Goal: Find specific page/section: Find specific page/section

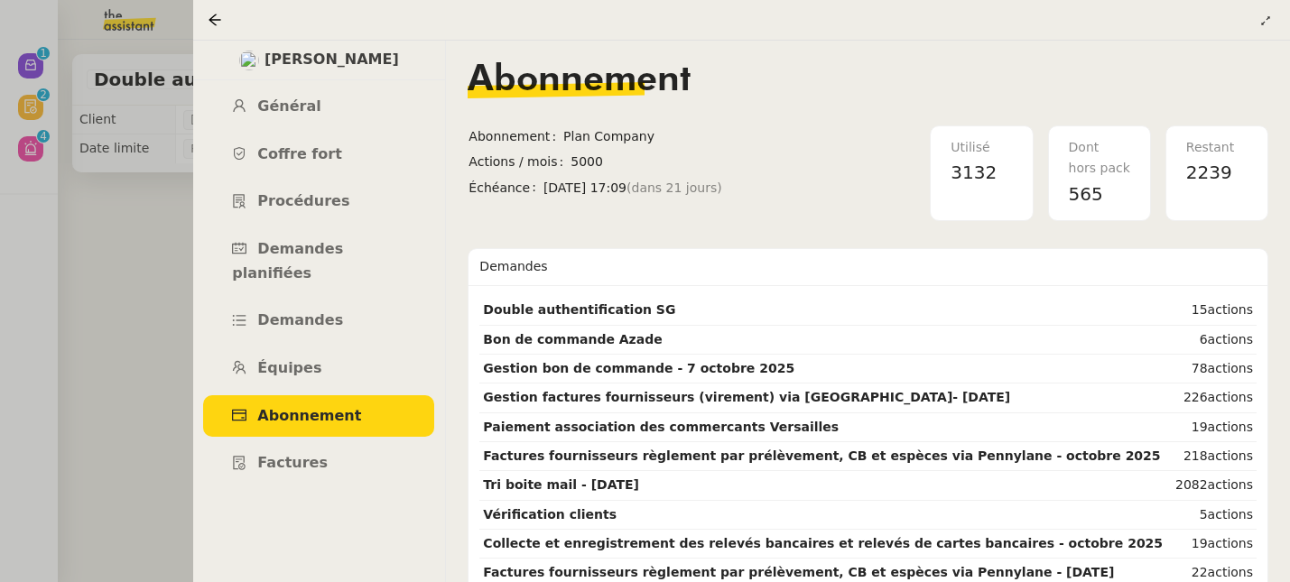
scroll to position [149, 0]
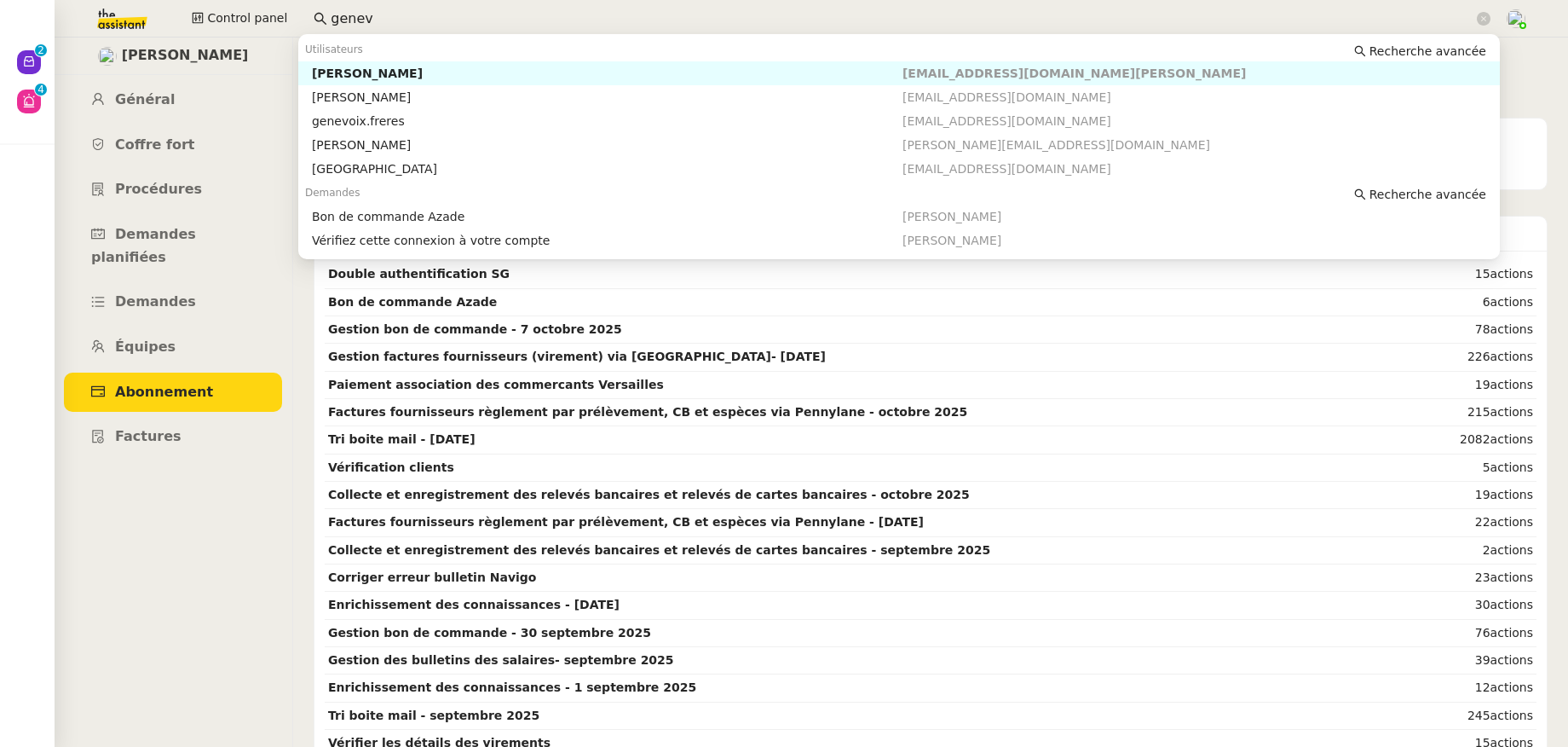
click at [278, 0] on div "Control panel genev" at bounding box center [784, 19] width 1483 height 38
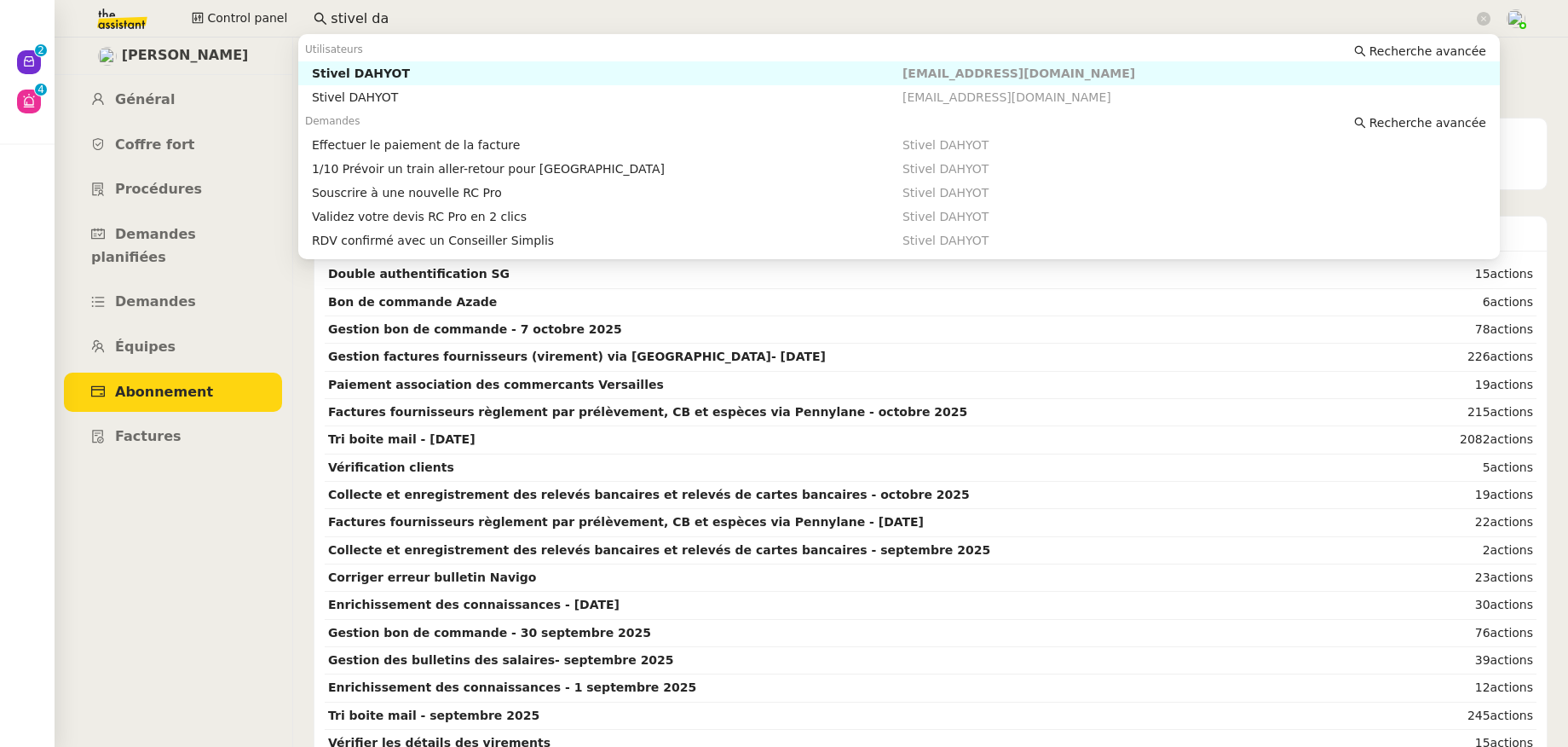
click at [391, 71] on div "Stivel DAHYOT" at bounding box center [607, 74] width 591 height 15
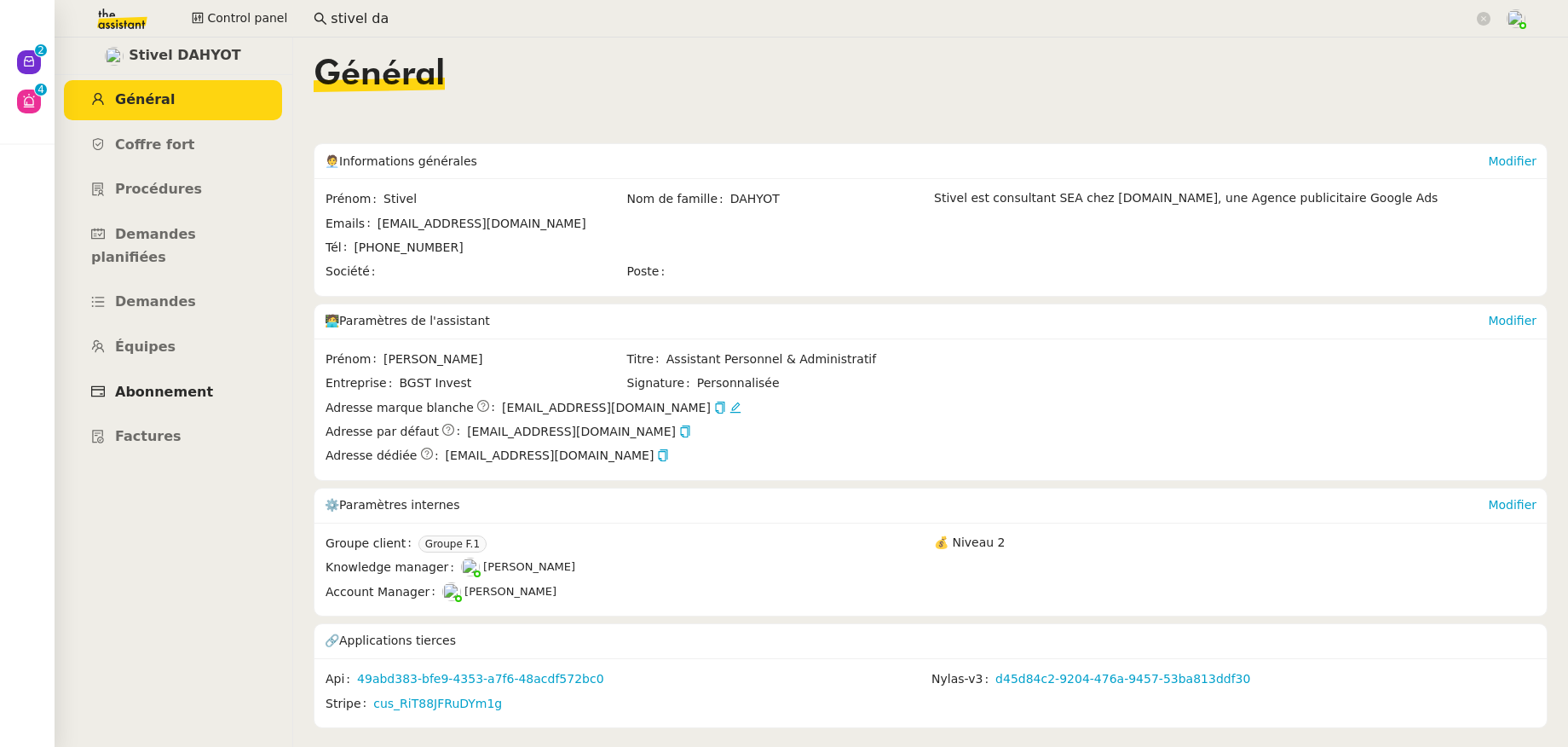
click at [121, 383] on span "Abonnement" at bounding box center [164, 391] width 98 height 16
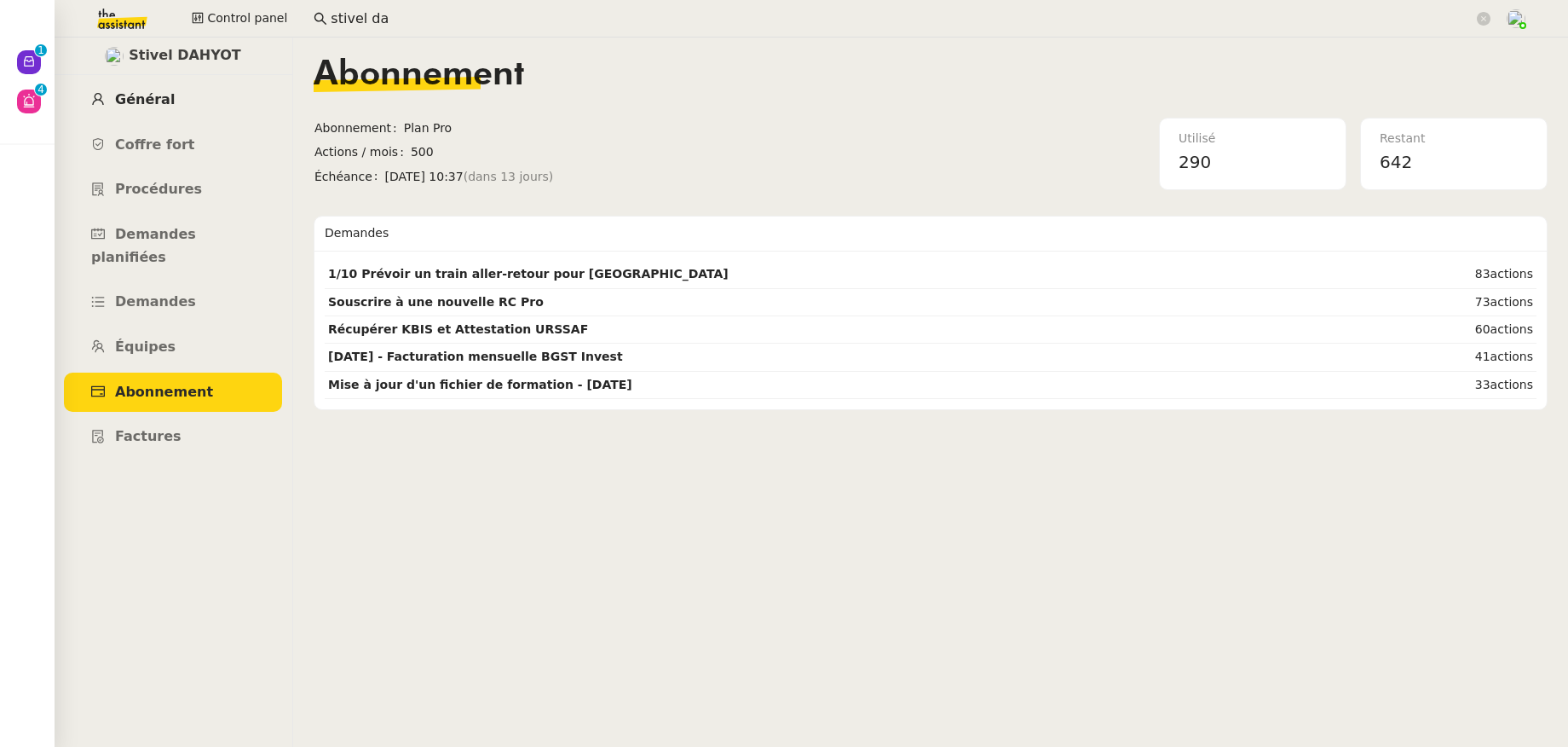
click at [138, 94] on span "Général" at bounding box center [144, 99] width 59 height 16
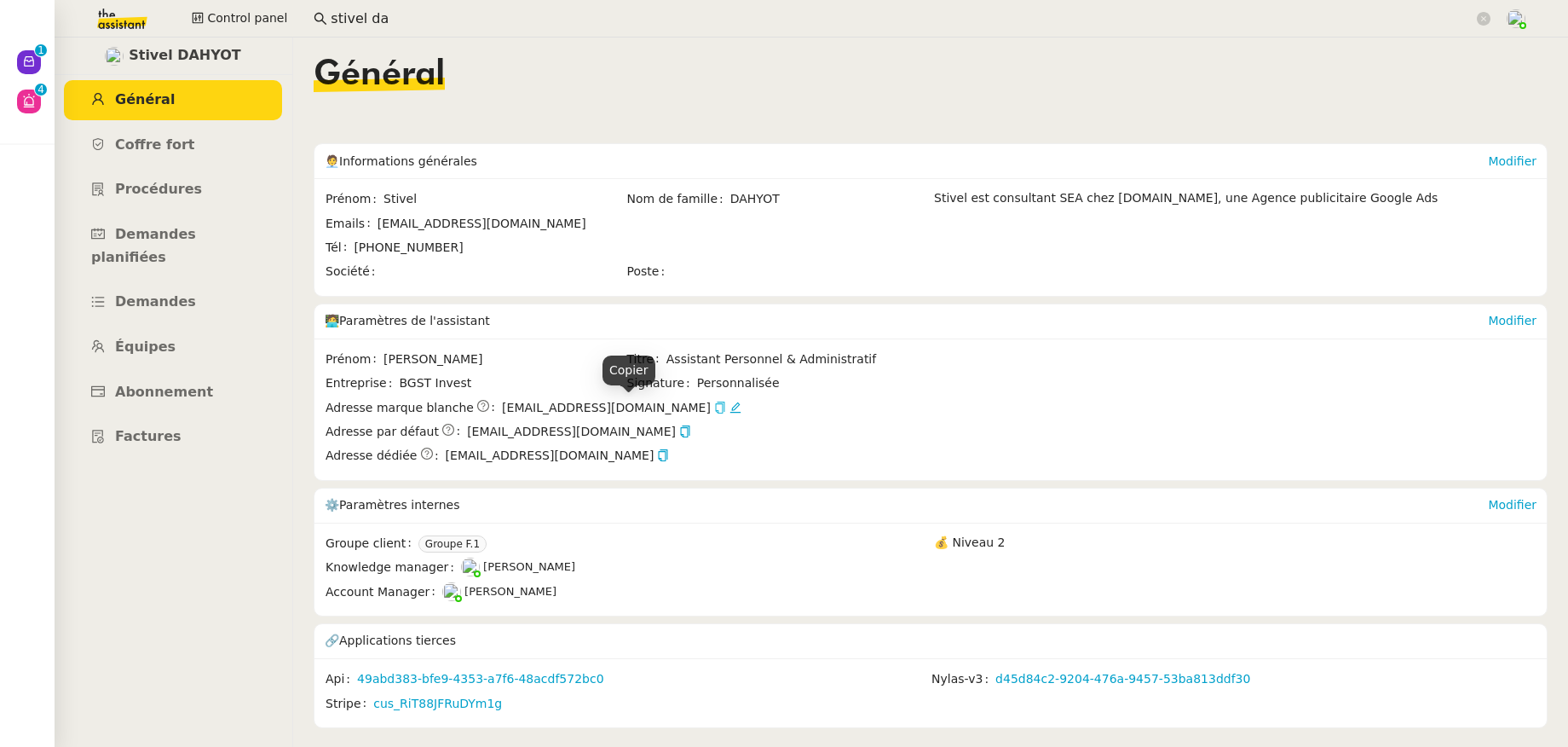
click at [715, 411] on icon "button" at bounding box center [719, 407] width 9 height 12
click at [714, 409] on icon "button" at bounding box center [719, 407] width 12 height 12
click at [714, 405] on icon "button" at bounding box center [719, 407] width 12 height 12
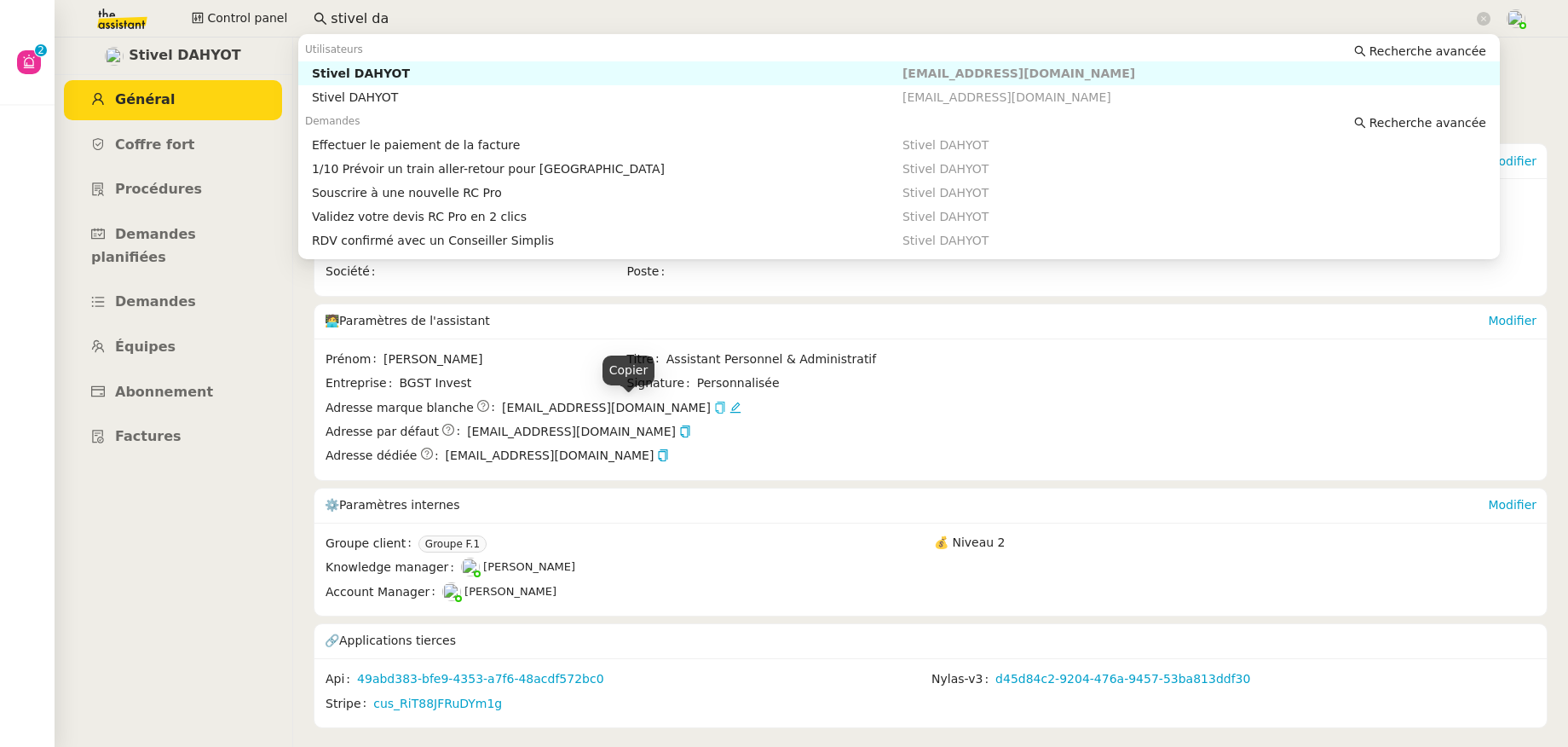
drag, startPoint x: 415, startPoint y: 23, endPoint x: 317, endPoint y: 22, distance: 98.0
click at [317, 22] on nz-input-group "stivel da" at bounding box center [902, 18] width 1196 height 25
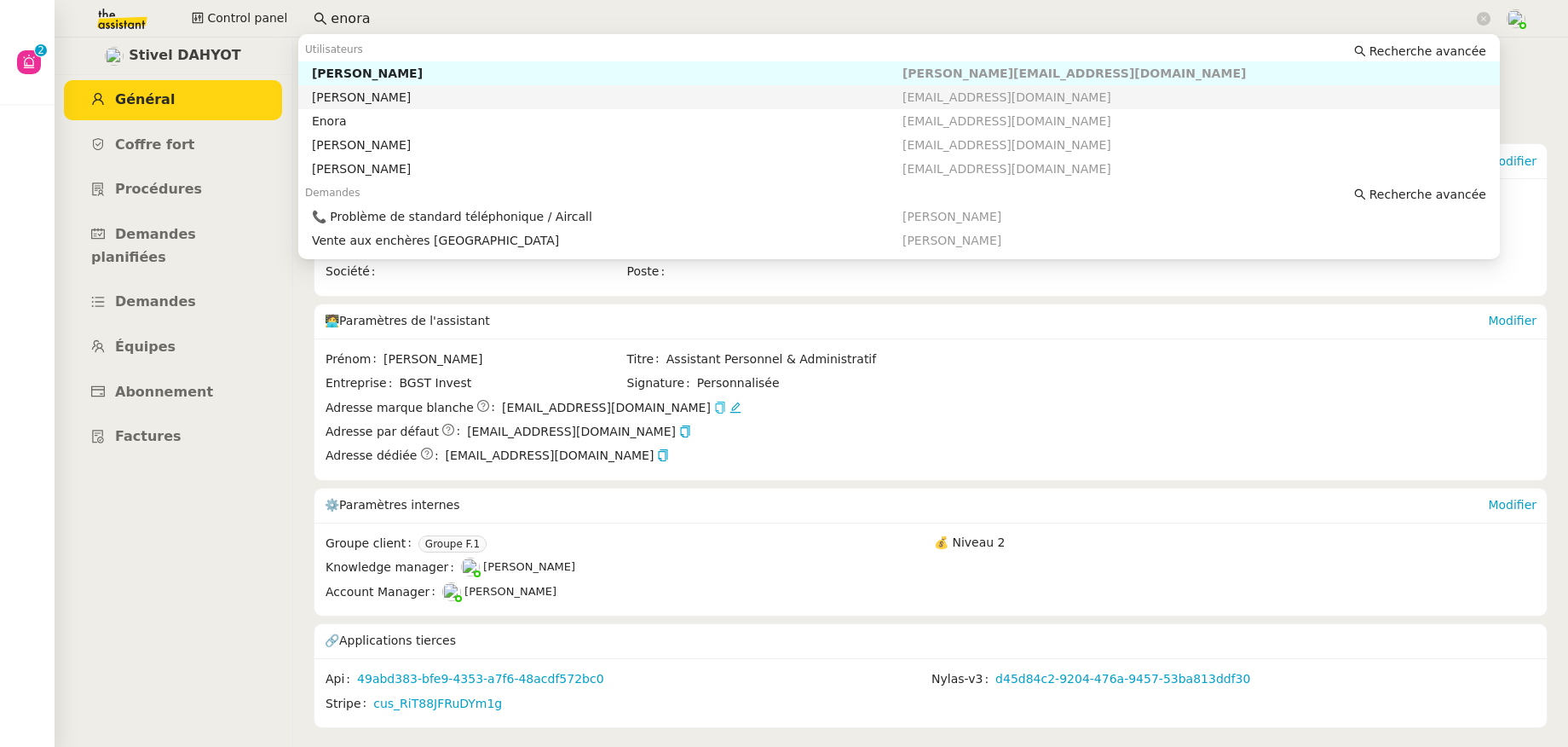
click at [374, 91] on div "[PERSON_NAME]" at bounding box center [607, 97] width 591 height 15
type input "enora"
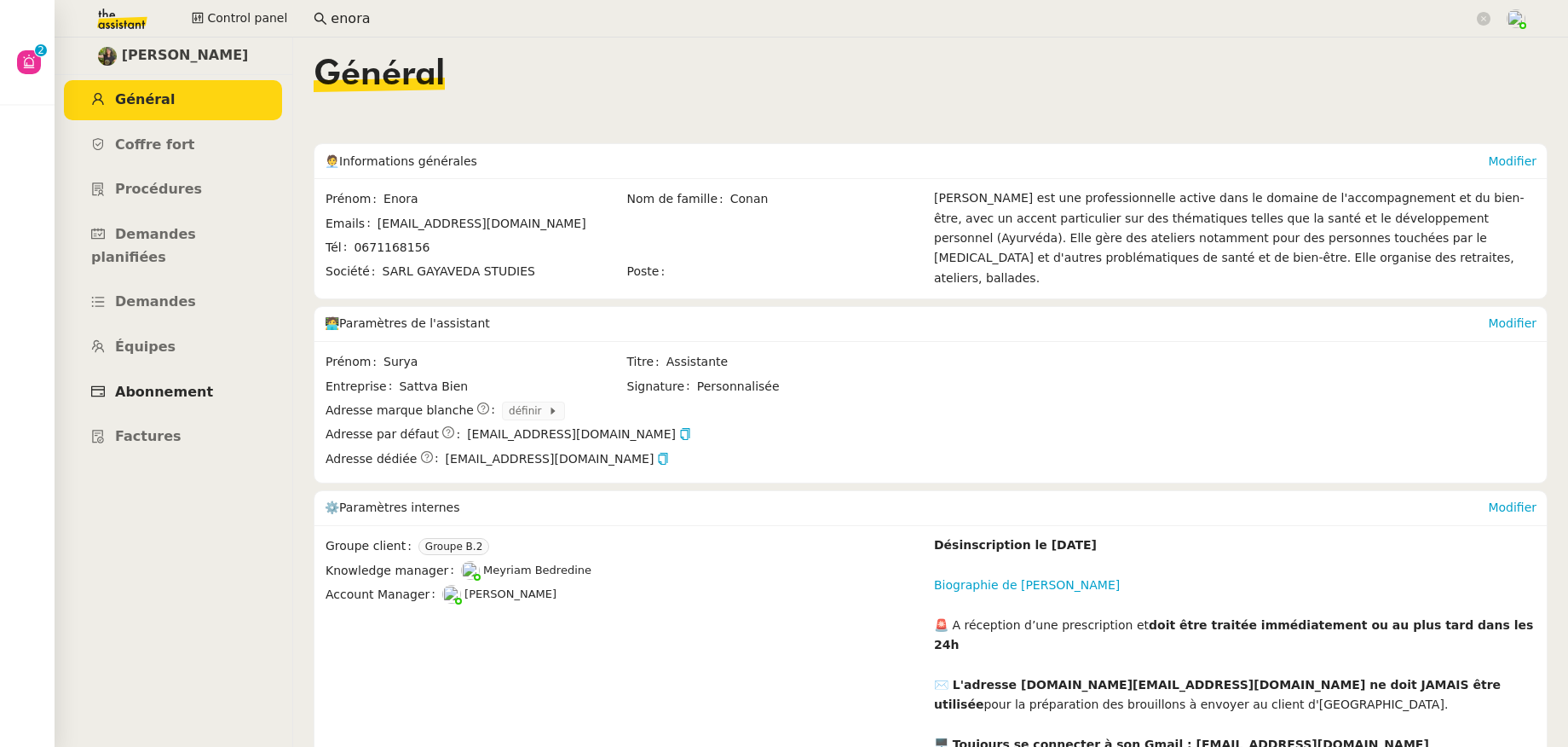
click at [174, 383] on span "Abonnement" at bounding box center [164, 391] width 98 height 16
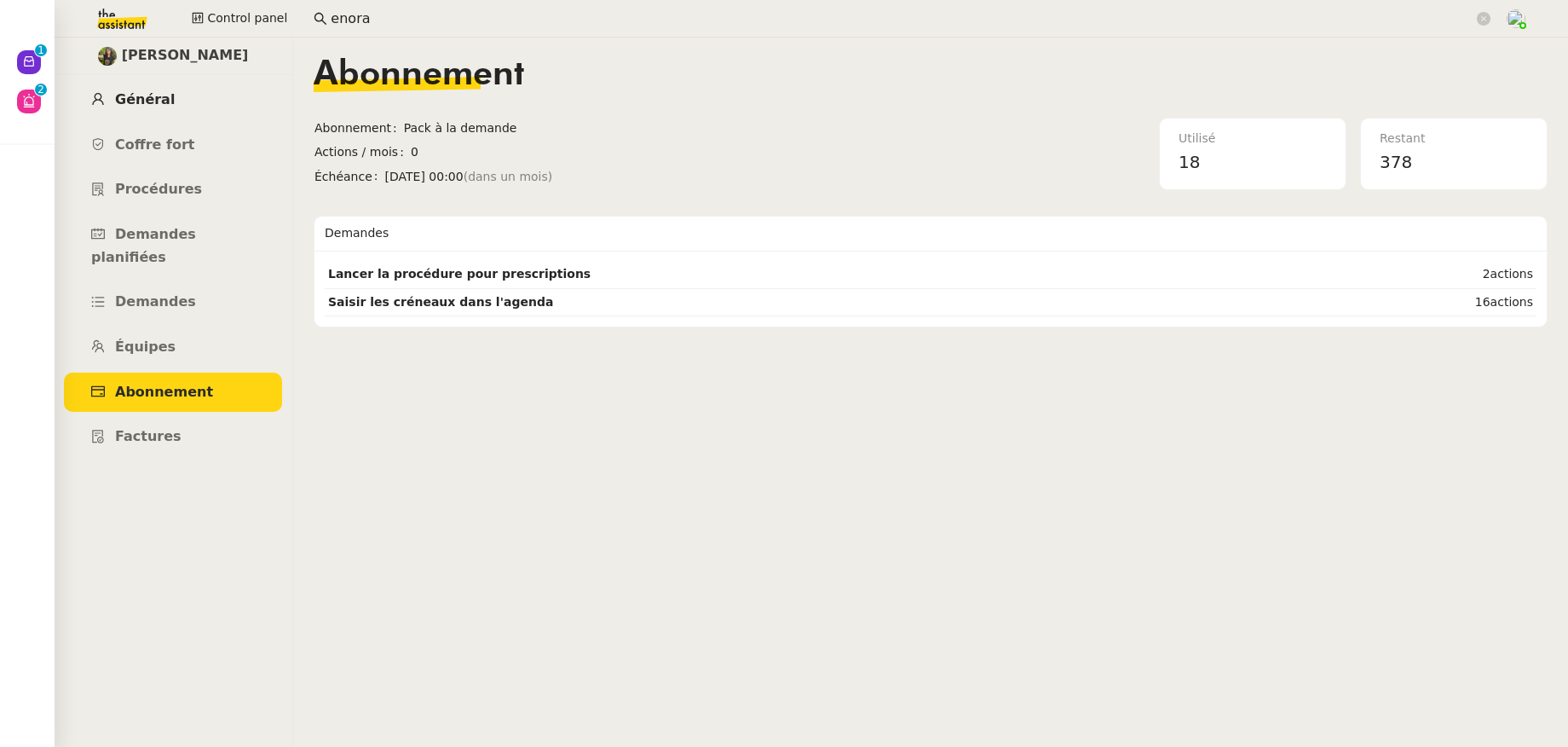
click at [149, 99] on span "Général" at bounding box center [144, 99] width 59 height 16
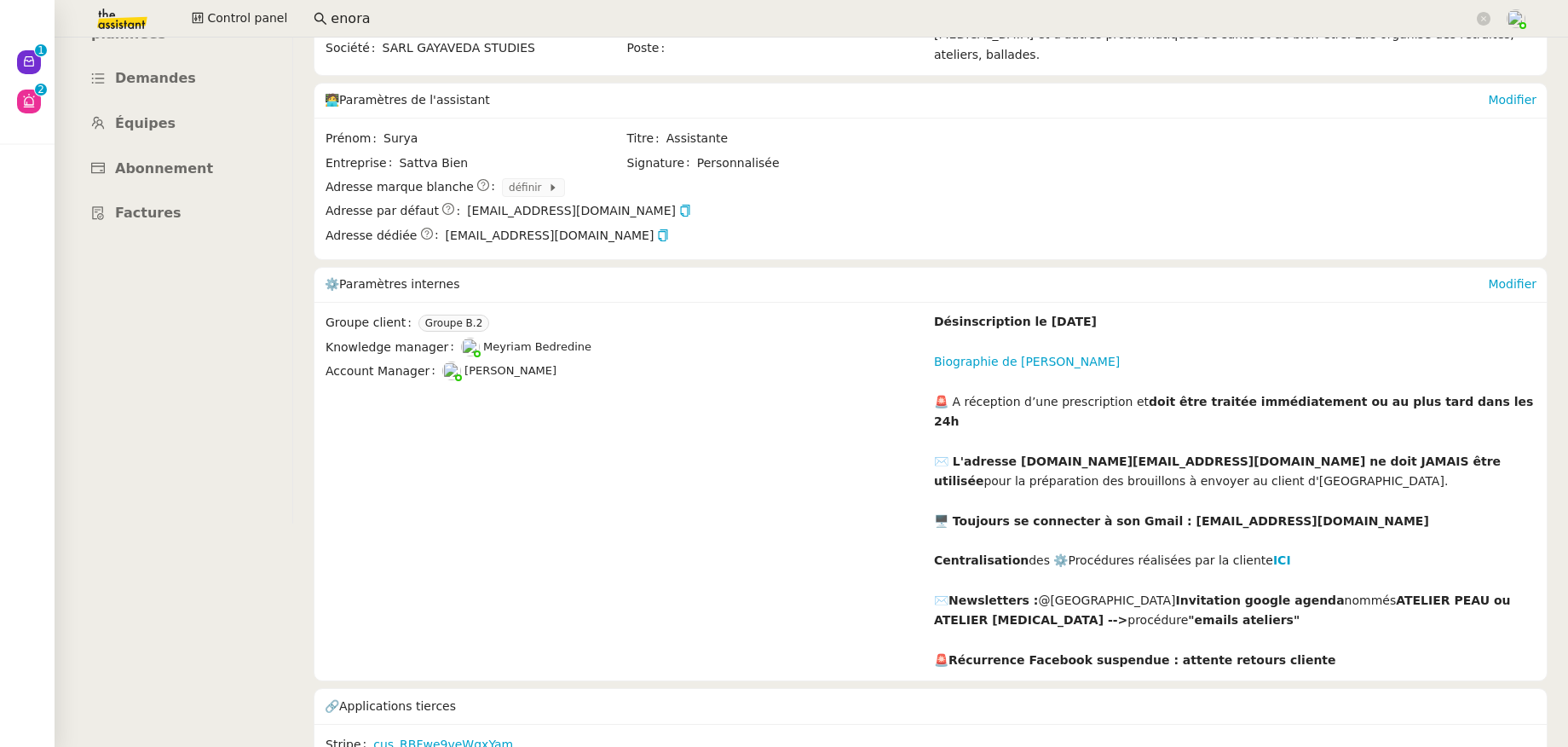
scroll to position [232, 0]
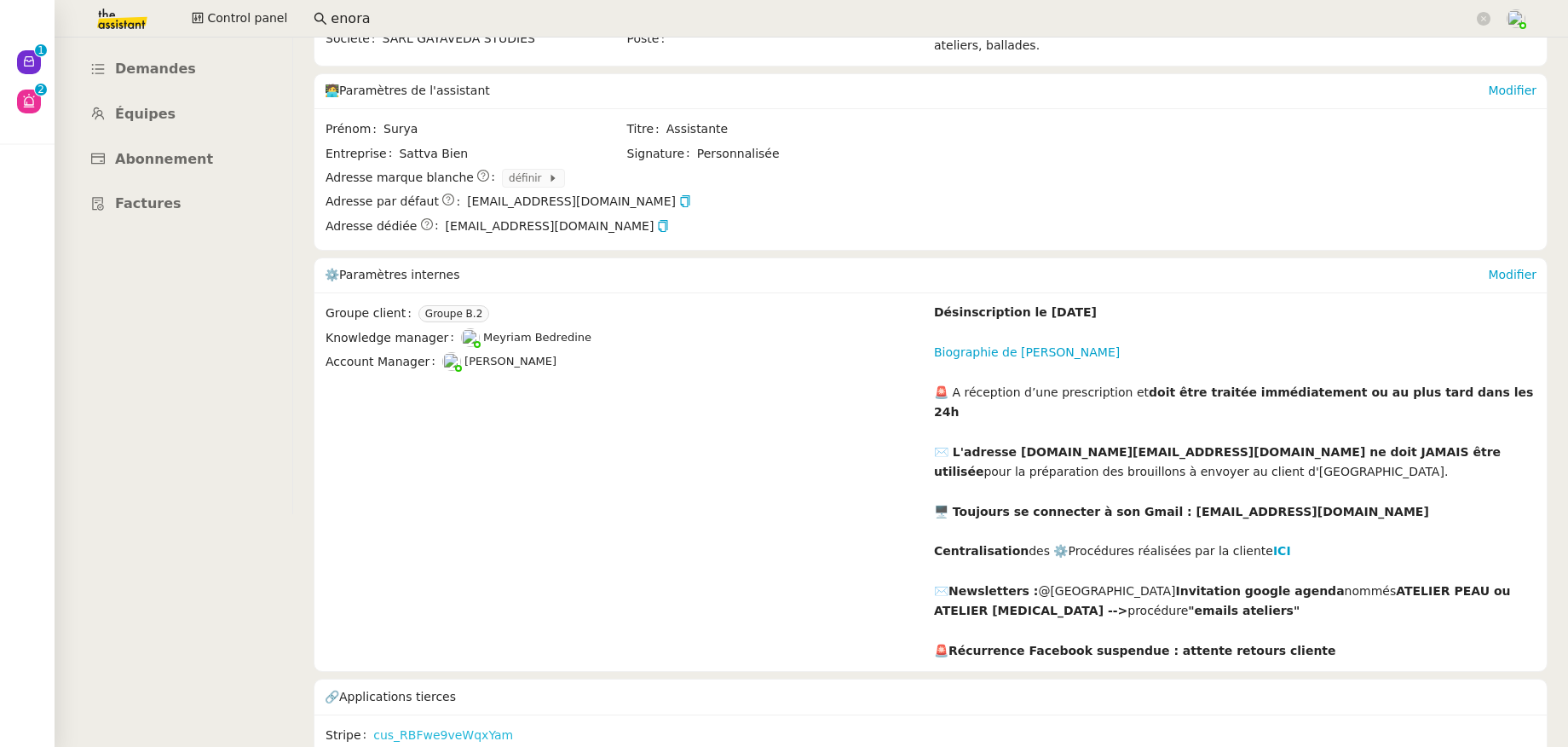
click at [438, 725] on link "cus_RBFwe9veWqxYam" at bounding box center [443, 735] width 140 height 20
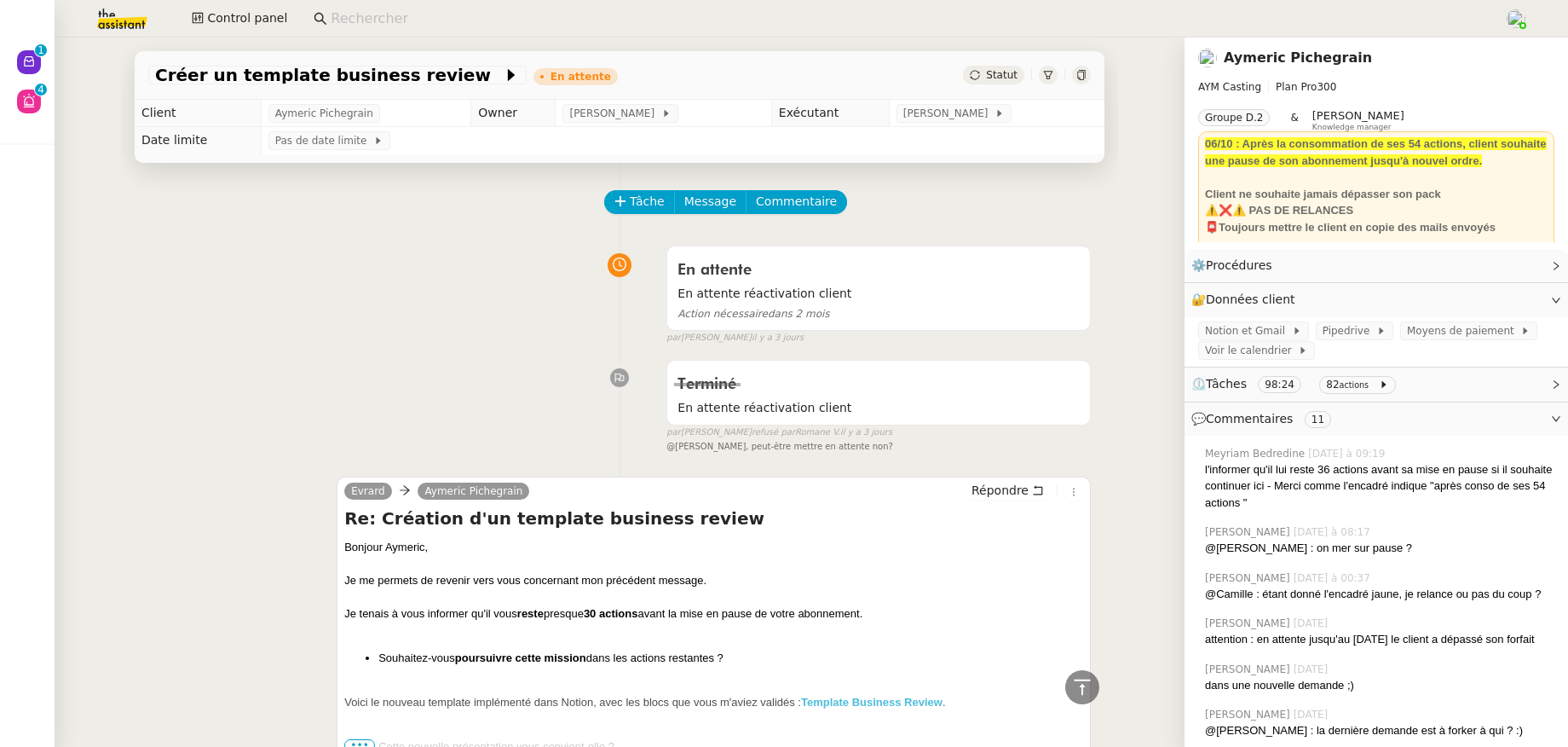
scroll to position [7639, 0]
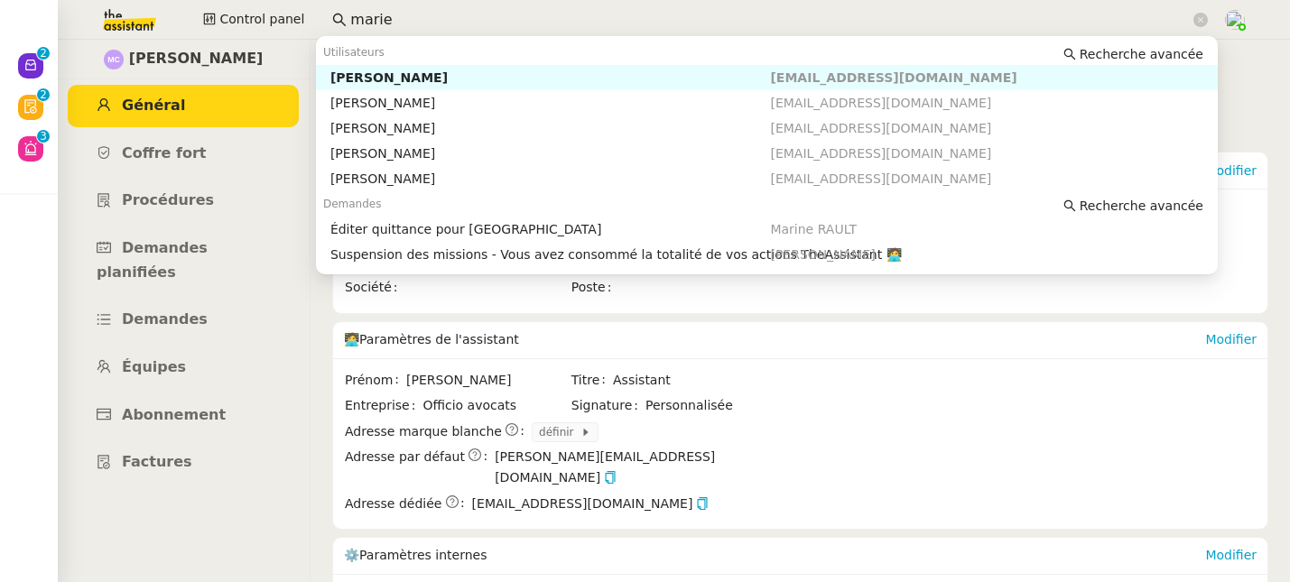
click at [315, 12] on div "Control panel marie" at bounding box center [645, 20] width 1200 height 40
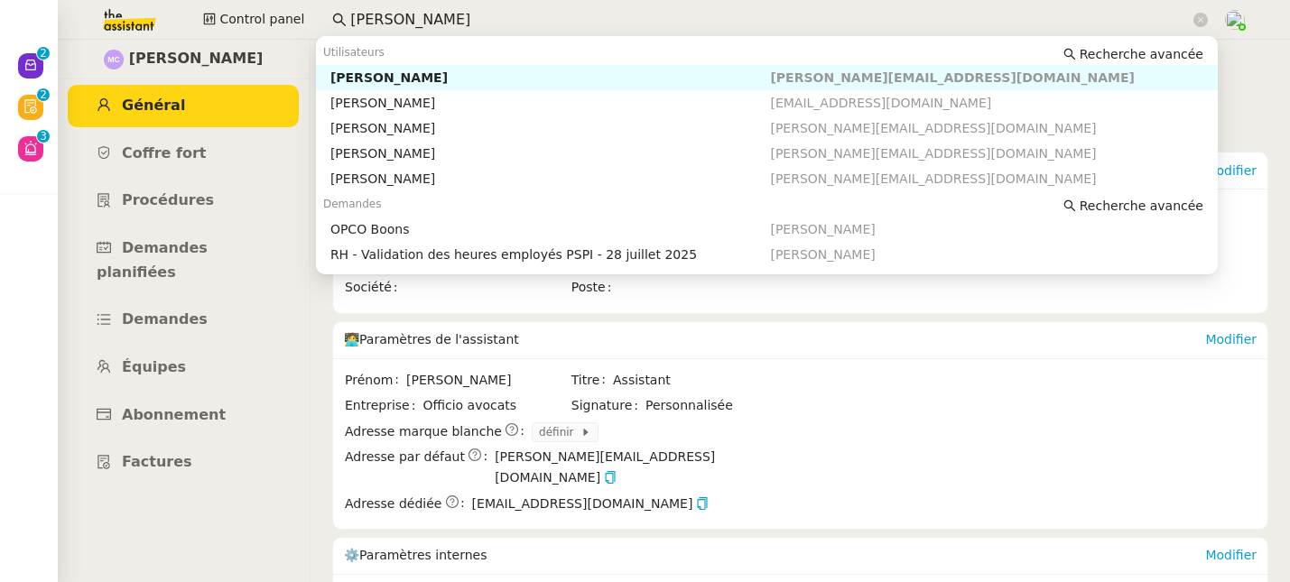
click at [373, 79] on div "Johanna Massa" at bounding box center [550, 78] width 441 height 16
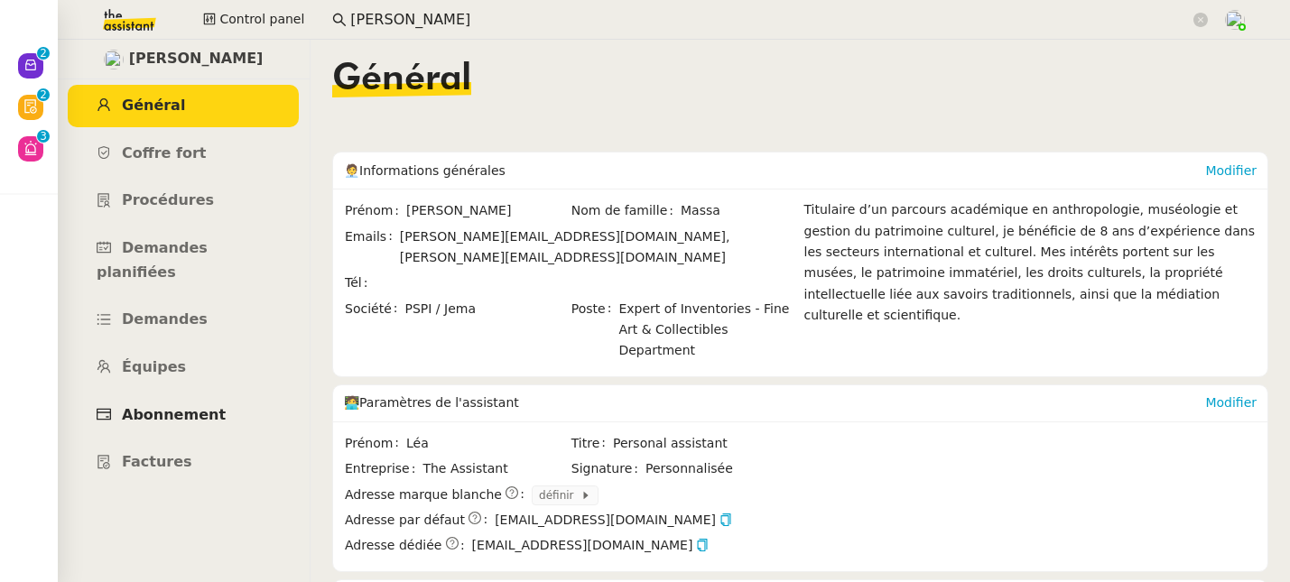
click at [193, 406] on span "Abonnement" at bounding box center [174, 414] width 104 height 17
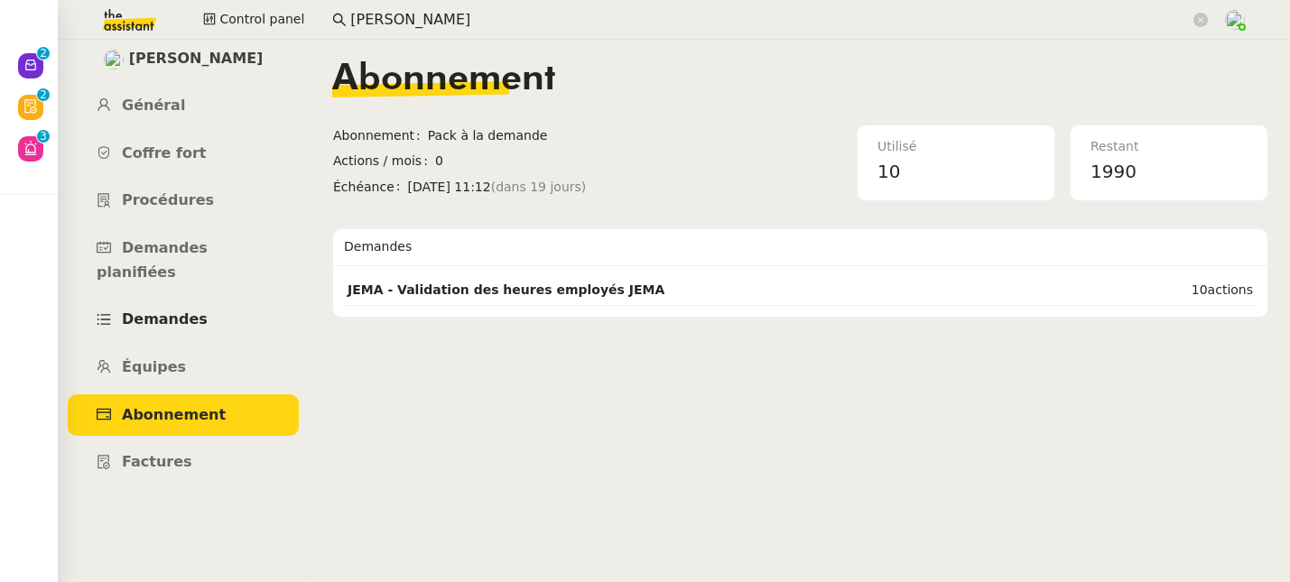
click at [170, 311] on span "Demandes" at bounding box center [165, 319] width 86 height 17
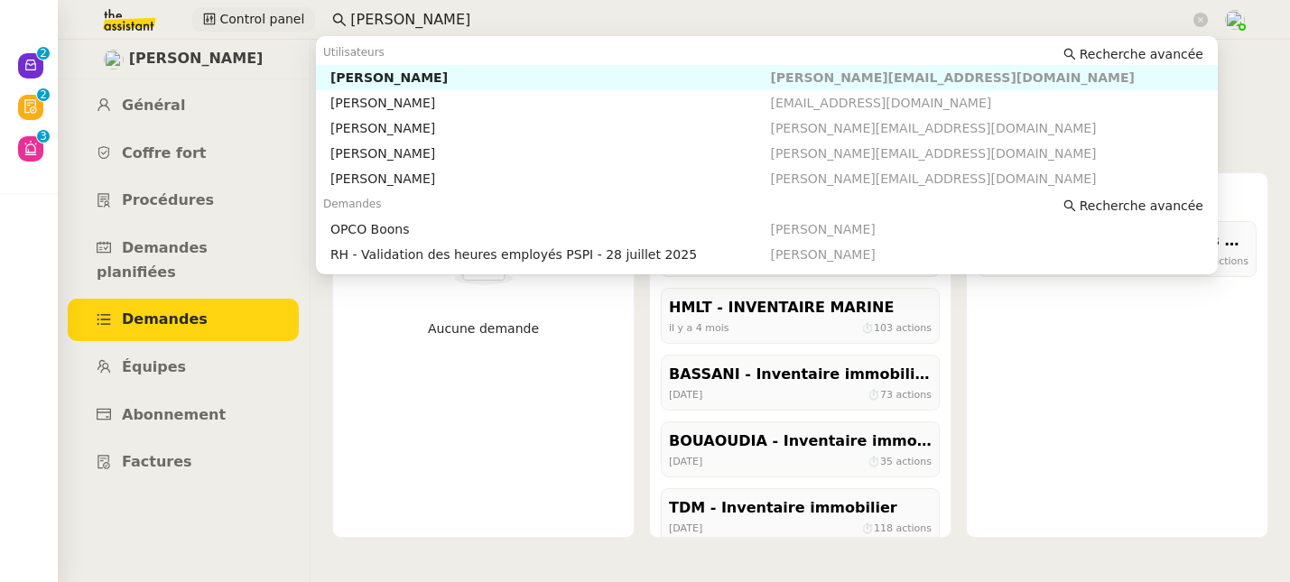
drag, startPoint x: 420, startPoint y: 21, endPoint x: 298, endPoint y: 8, distance: 122.5
click at [298, 8] on div "Control panel johanna" at bounding box center [645, 20] width 1200 height 40
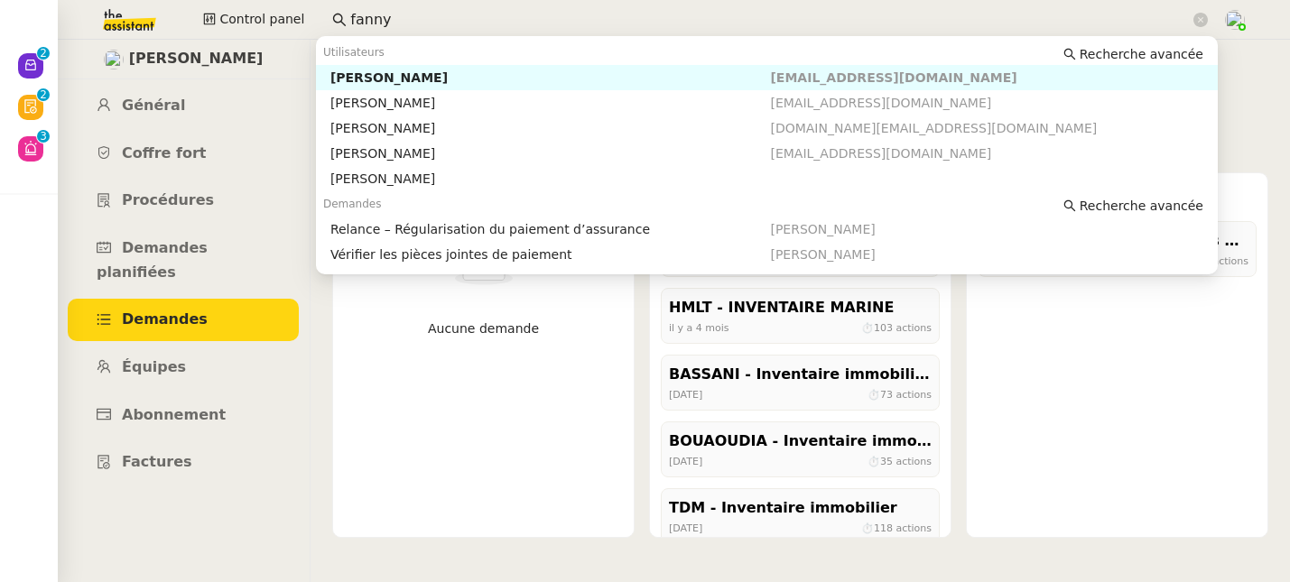
click at [353, 73] on div "Fanny Eyraud" at bounding box center [550, 78] width 441 height 16
type input "fanny"
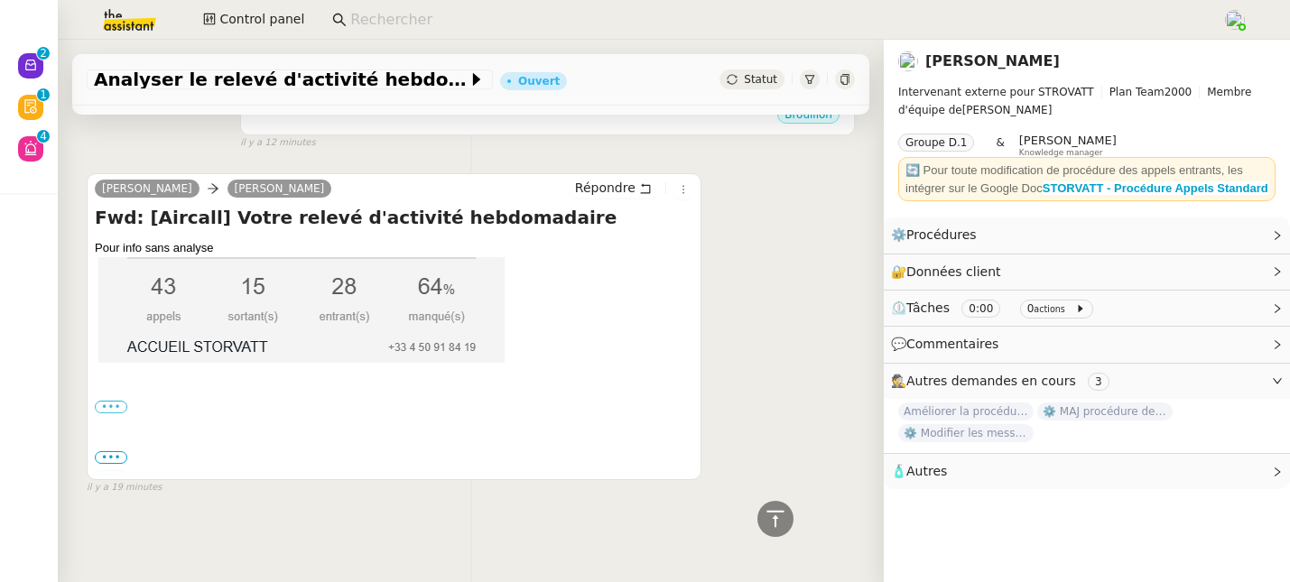
scroll to position [442, 0]
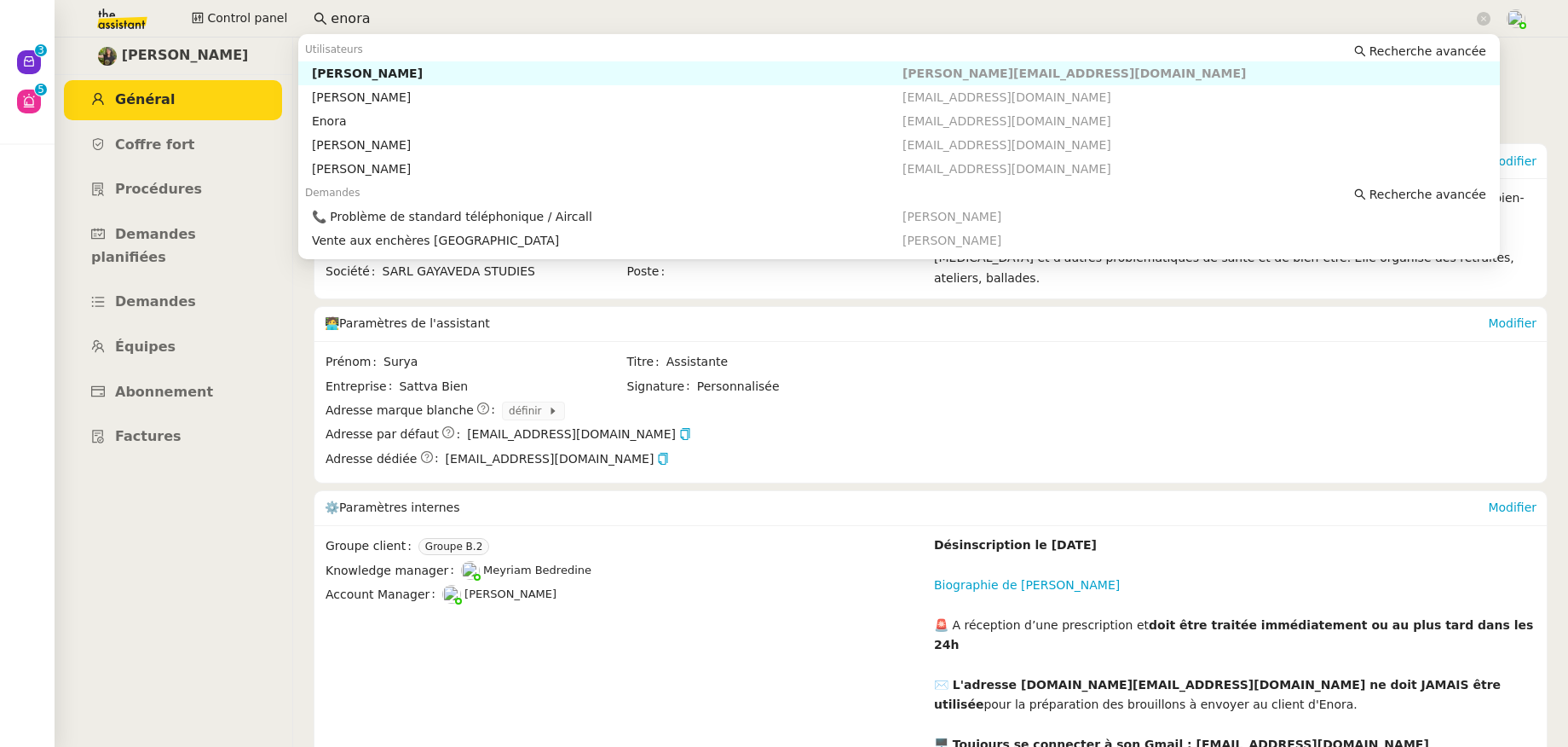
click at [279, 9] on div "Control panel enora" at bounding box center [784, 19] width 1483 height 38
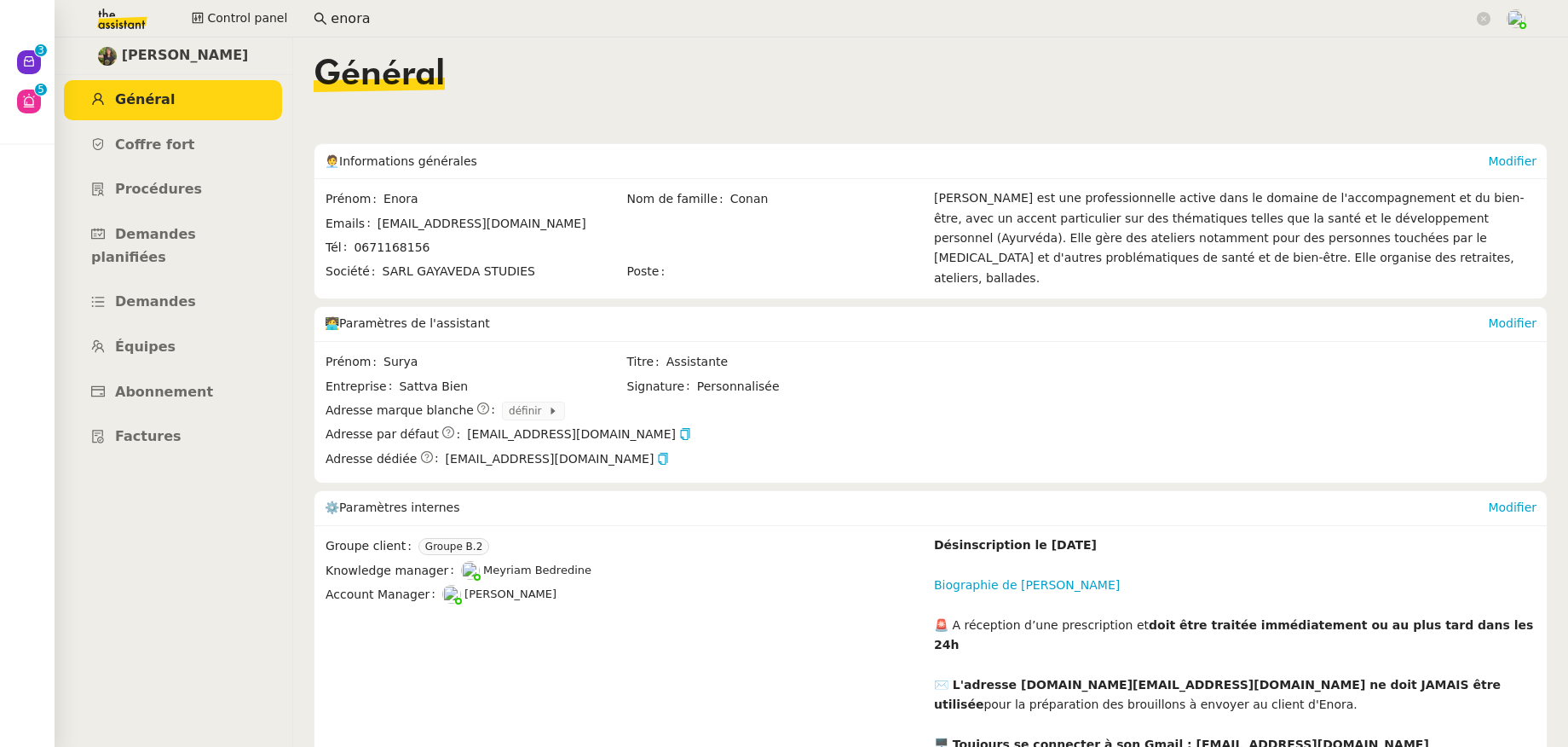
scroll to position [232, 0]
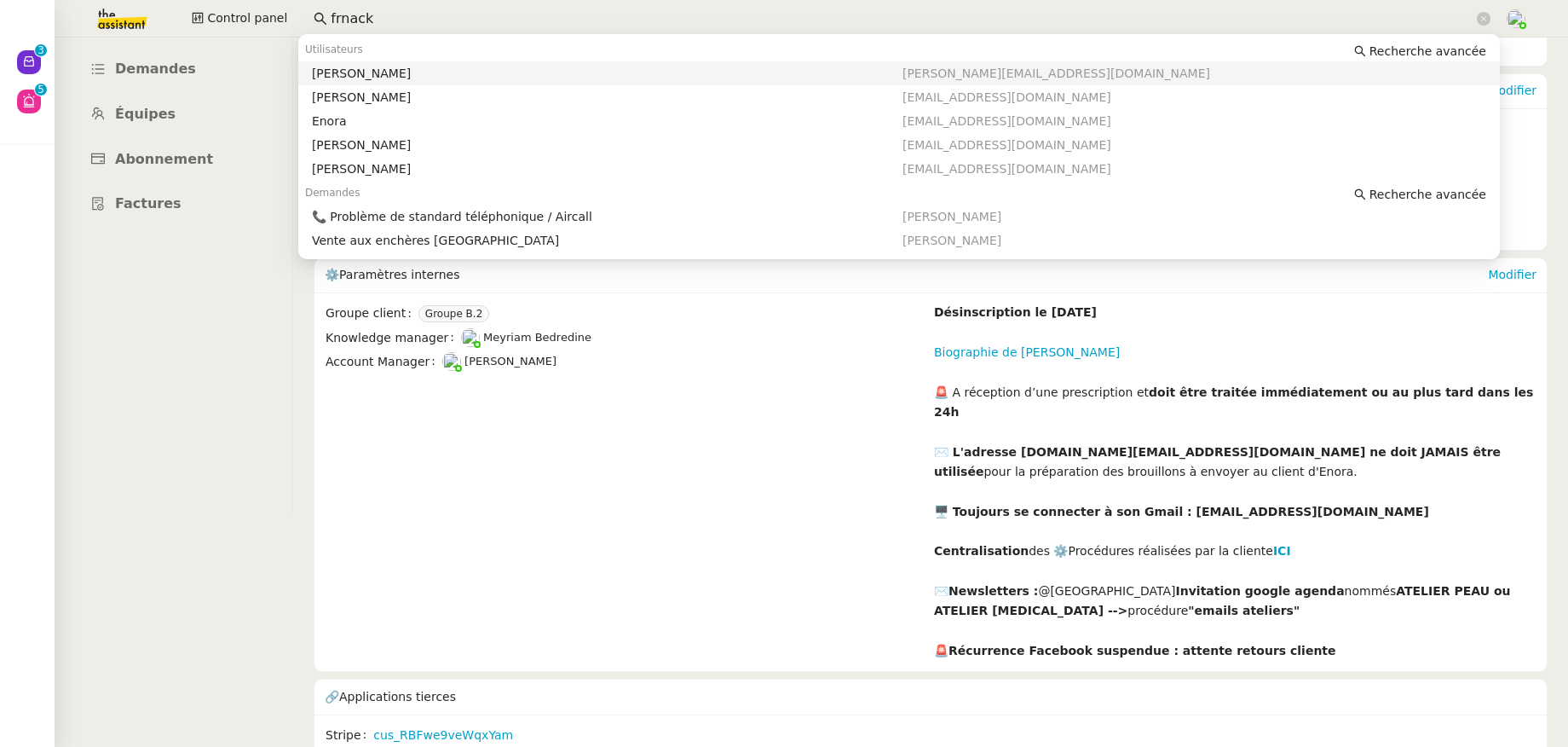
drag, startPoint x: 352, startPoint y: 19, endPoint x: 332, endPoint y: 18, distance: 20.0
click at [332, 18] on input "frnack" at bounding box center [902, 19] width 1143 height 23
click at [400, 20] on input "[PERSON_NAME]" at bounding box center [902, 19] width 1143 height 23
type input "f"
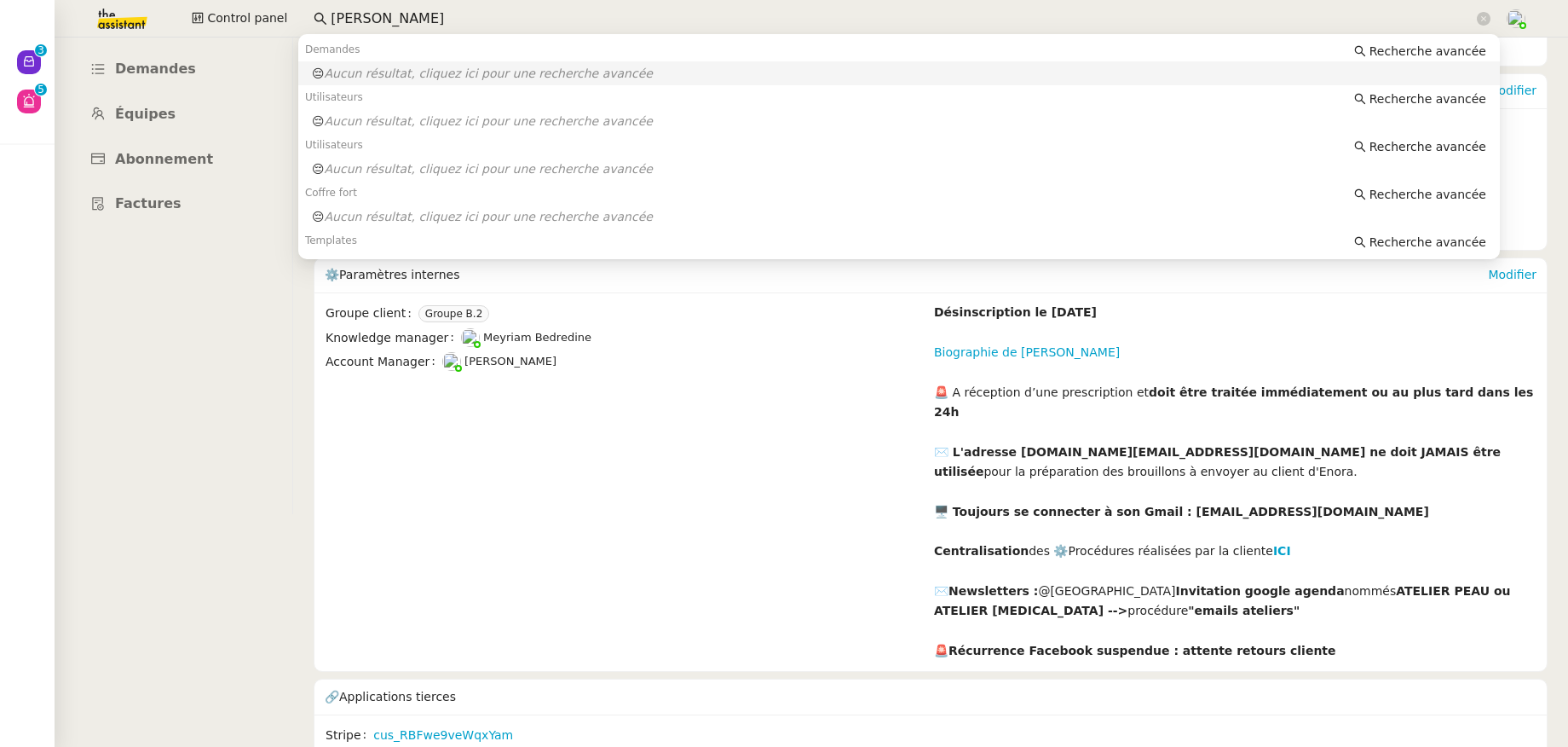
drag, startPoint x: 408, startPoint y: 21, endPoint x: 319, endPoint y: 15, distance: 89.2
click at [319, 15] on nz-input-group "franck muff" at bounding box center [902, 18] width 1196 height 25
type input "muffat"
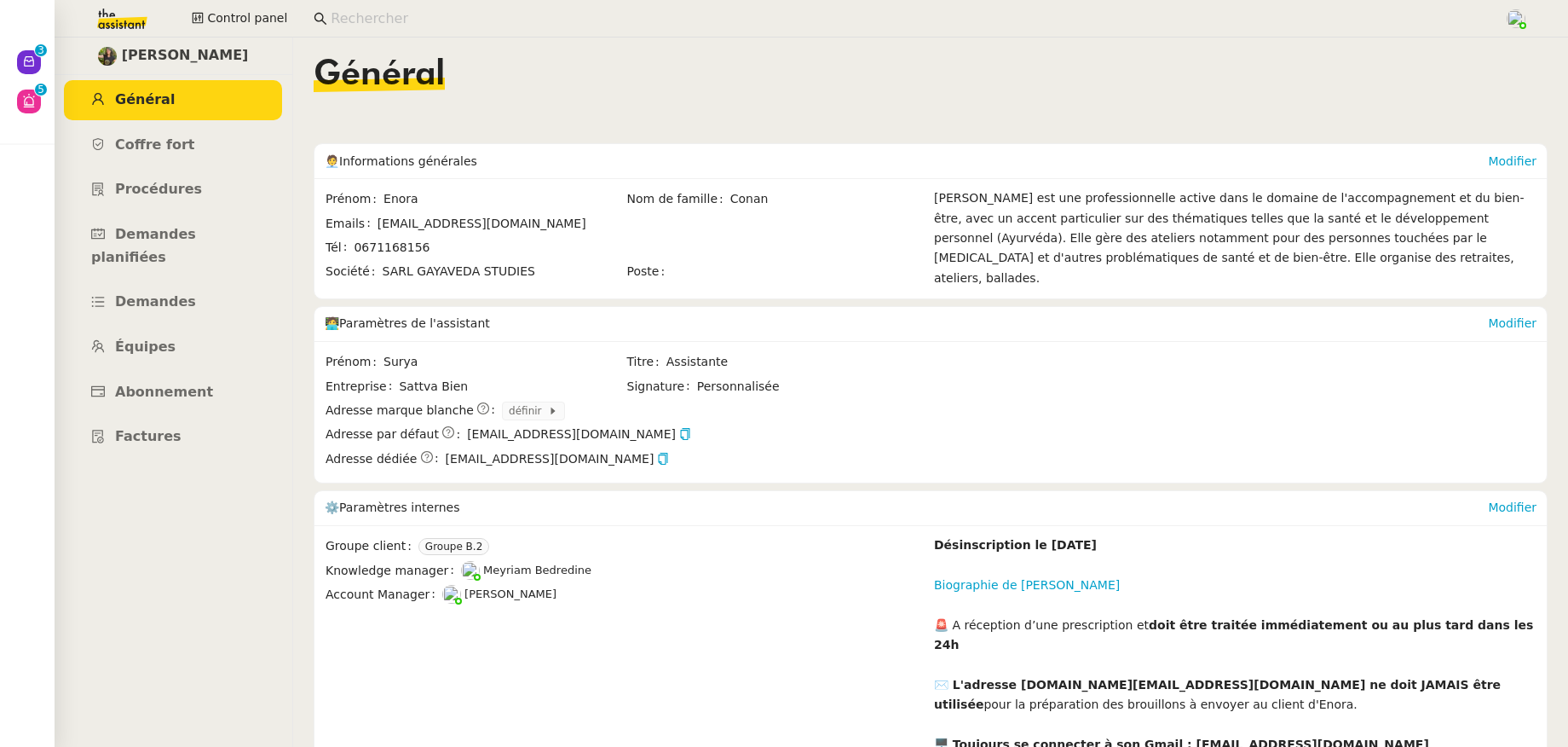
click at [386, 8] on input at bounding box center [908, 19] width 1156 height 23
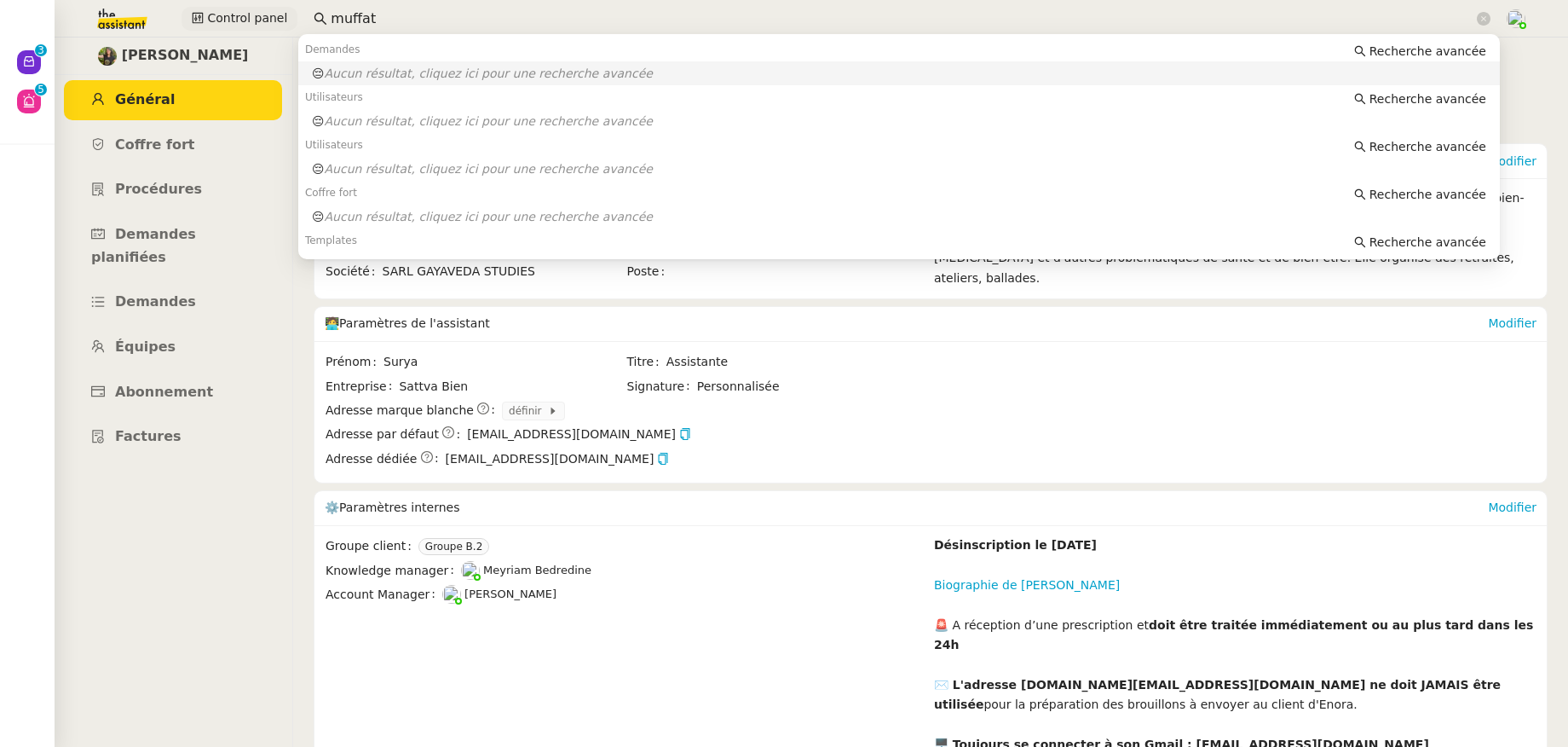
drag, startPoint x: 368, startPoint y: 18, endPoint x: 286, endPoint y: 17, distance: 82.0
click at [286, 17] on div "Control panel muffat" at bounding box center [784, 19] width 1483 height 38
type input "f"
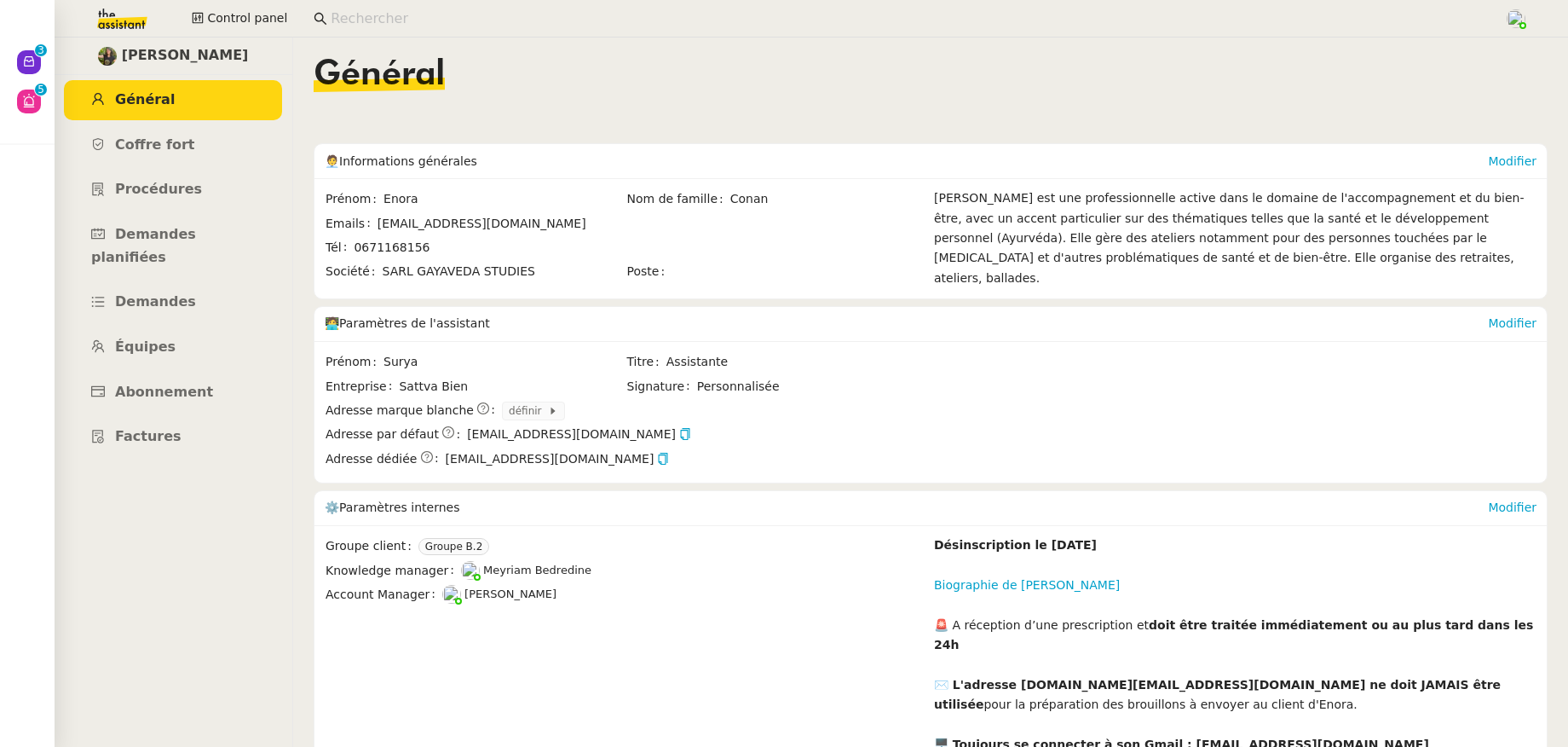
click at [372, 21] on input at bounding box center [908, 19] width 1156 height 23
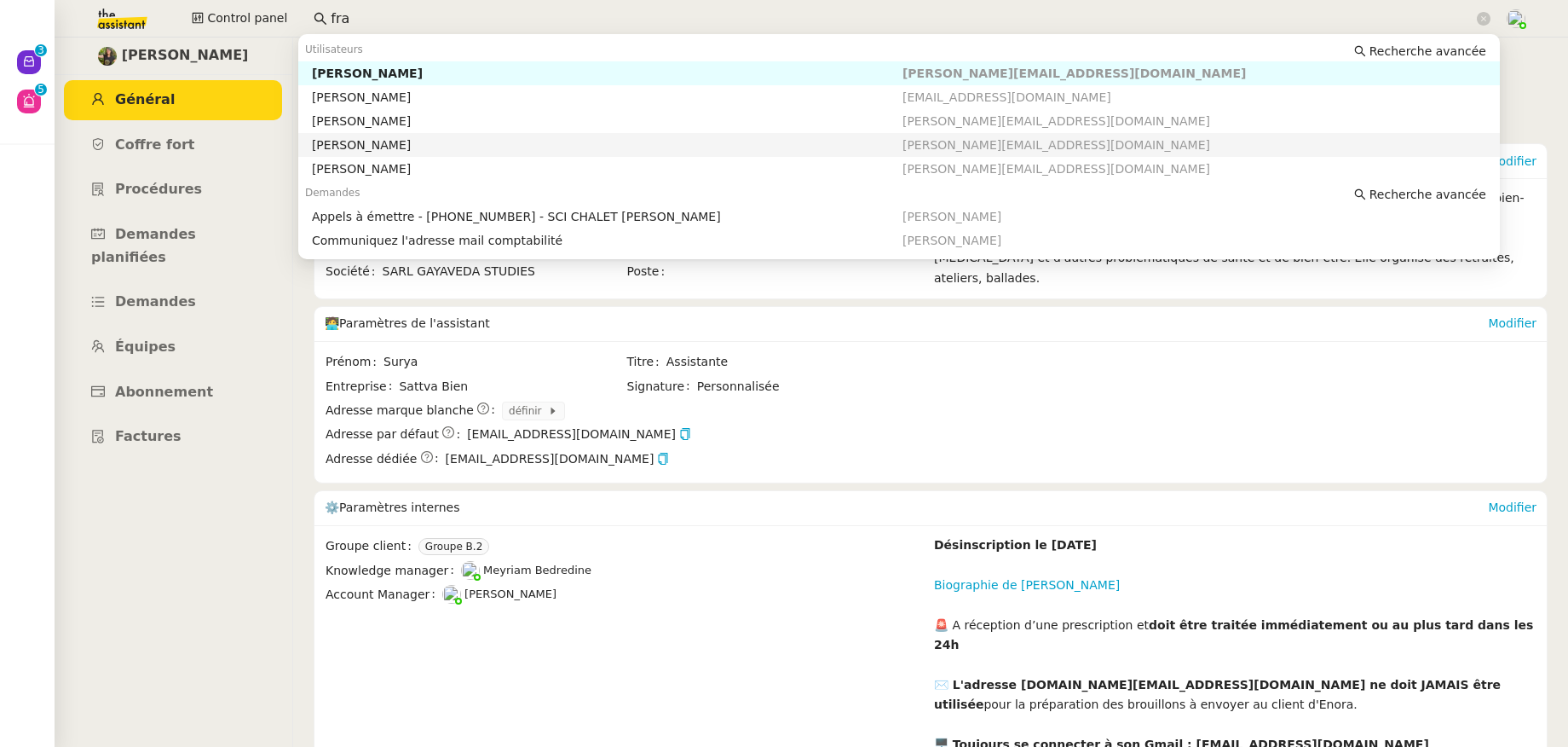
click at [399, 136] on nz-auto-option "[PERSON_NAME] [PERSON_NAME][EMAIL_ADDRESS][DOMAIN_NAME]" at bounding box center [899, 144] width 1202 height 24
type input "fra"
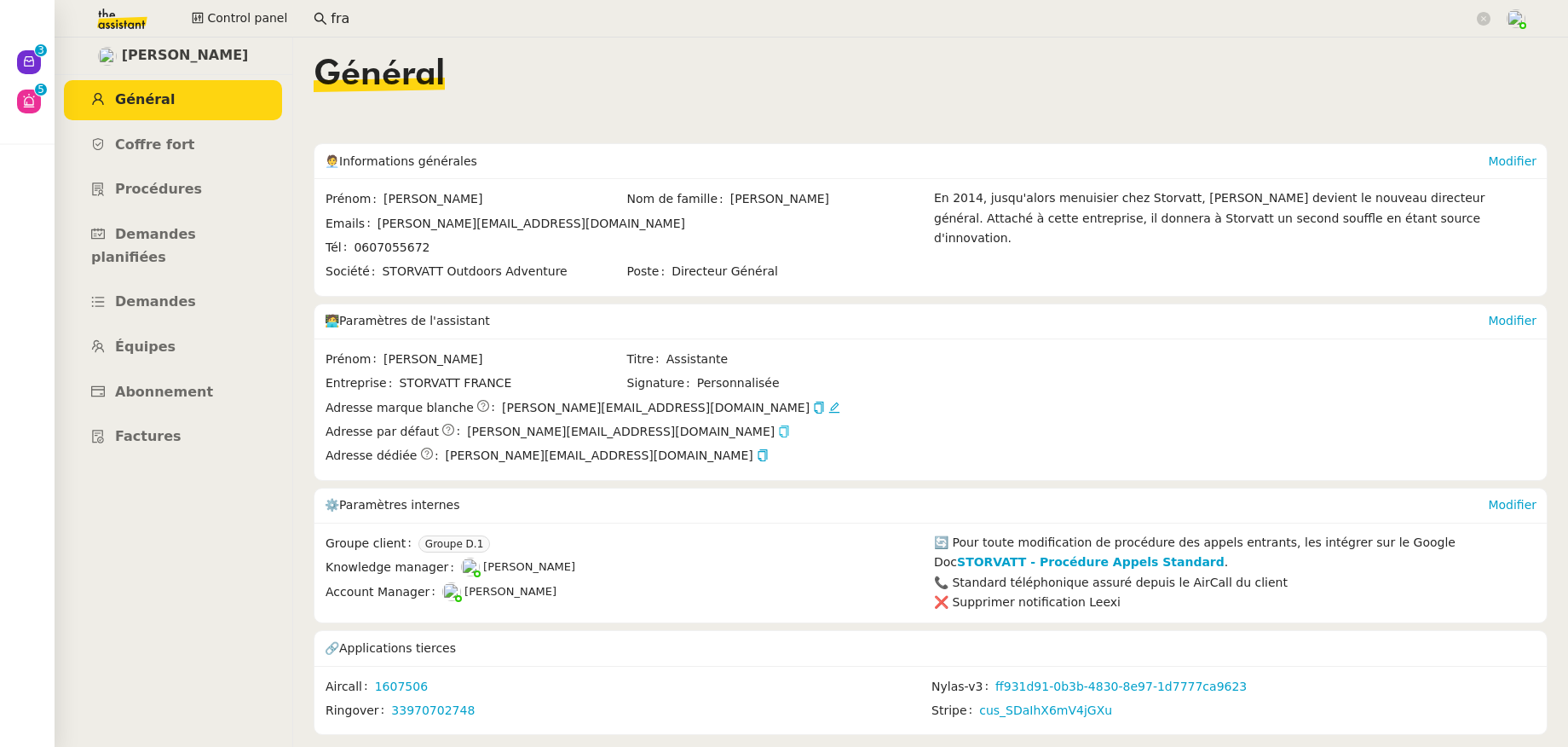
click at [780, 434] on icon "button" at bounding box center [784, 431] width 9 height 12
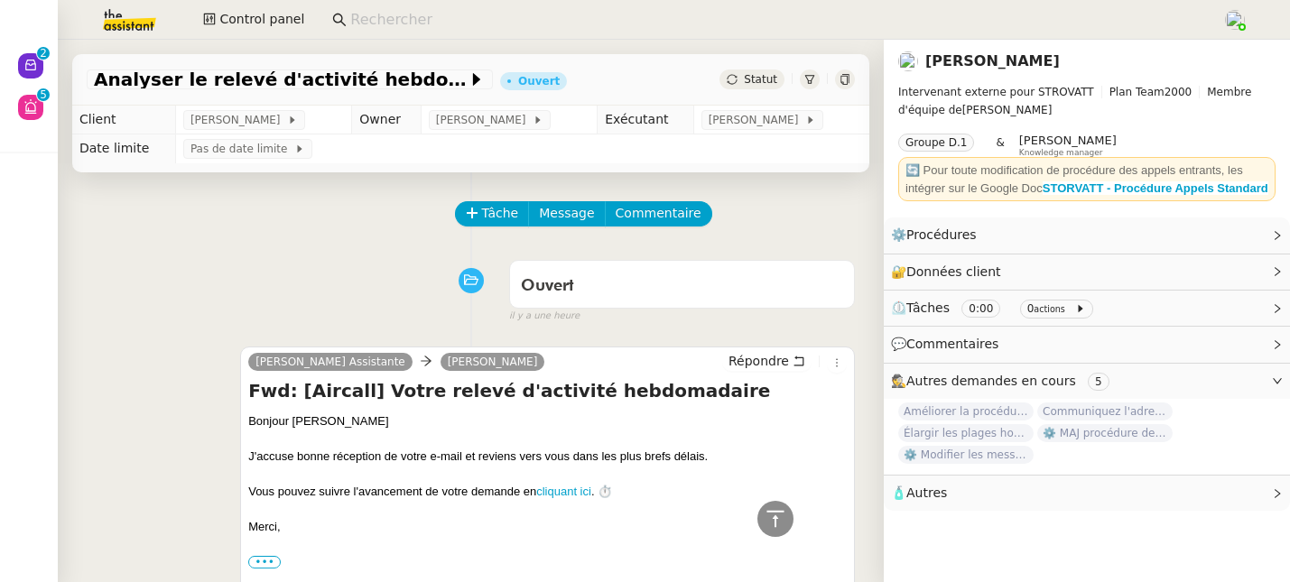
scroll to position [442, 0]
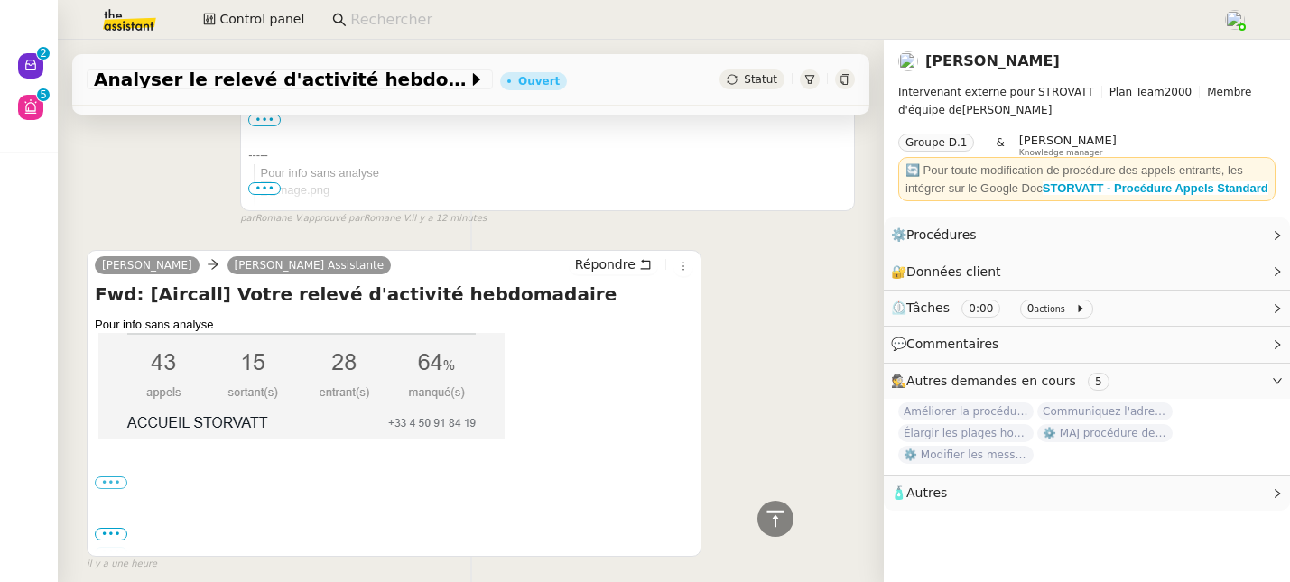
click at [428, 23] on input at bounding box center [777, 20] width 854 height 24
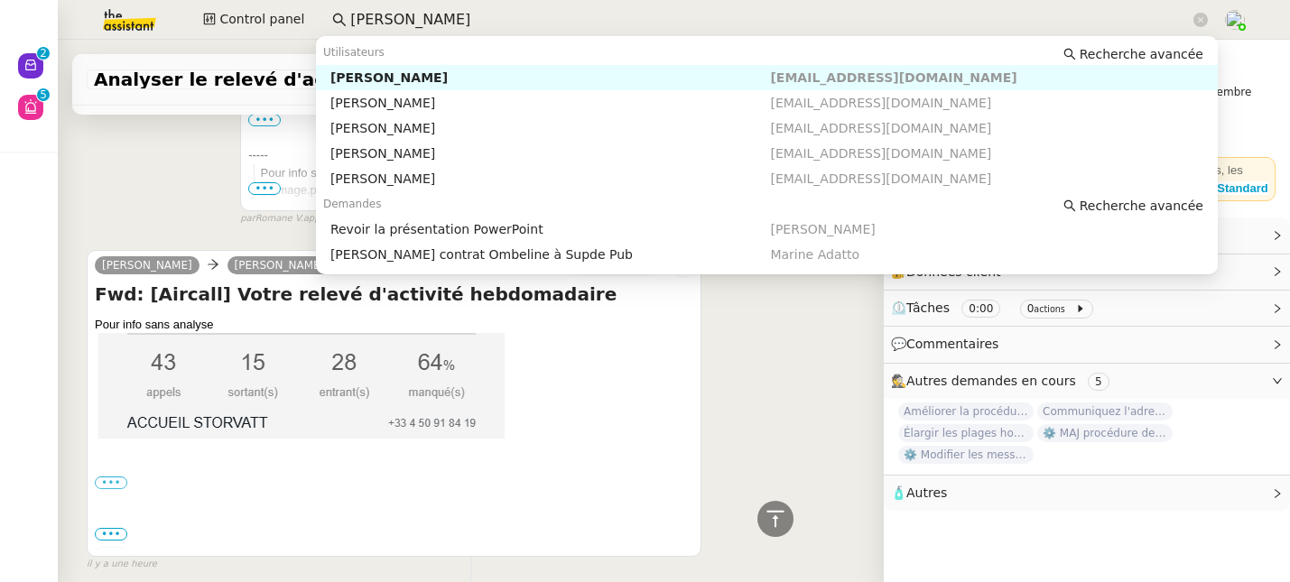
click at [430, 71] on div "[PERSON_NAME]" at bounding box center [550, 78] width 441 height 16
type input "[PERSON_NAME]"
